Goal: Register for event/course

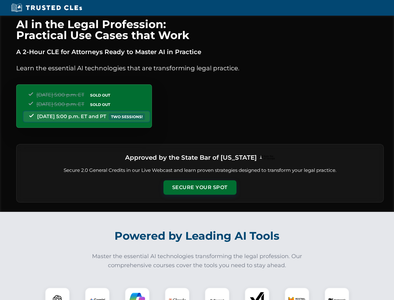
click at [200, 187] on button "Secure Your Spot" at bounding box center [200, 187] width 73 height 14
click at [57, 293] on img at bounding box center [57, 300] width 18 height 18
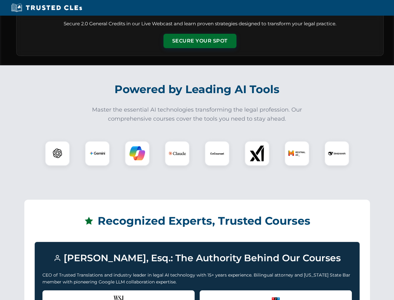
click at [97, 293] on div "Recognized by the WSJ [PERSON_NAME] was featured for his expertise in AI legal …" at bounding box center [118, 302] width 152 height 25
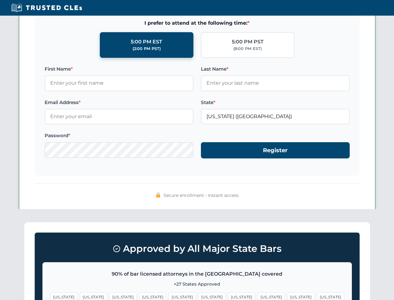
click at [228, 293] on span "[US_STATE]" at bounding box center [241, 296] width 27 height 9
click at [288, 293] on span "[US_STATE]" at bounding box center [301, 296] width 27 height 9
